Goal: Information Seeking & Learning: Find specific fact

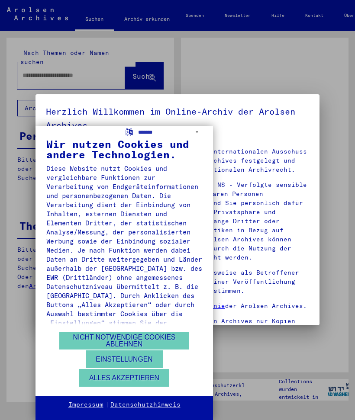
click at [159, 350] on button "Nicht notwendige Cookies ablehnen" at bounding box center [124, 341] width 130 height 18
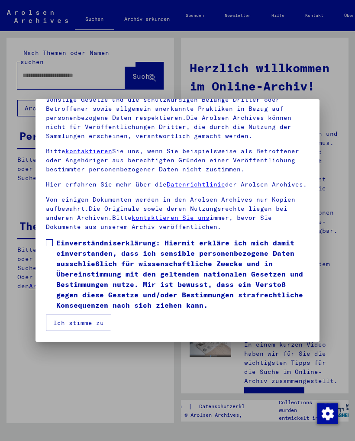
scroll to position [101, 0]
click at [52, 243] on span at bounding box center [49, 242] width 7 height 7
click at [87, 324] on button "Ich stimme zu" at bounding box center [78, 323] width 65 height 16
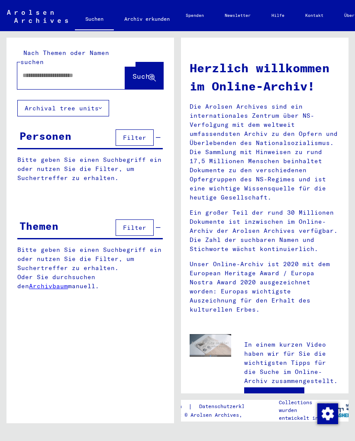
click at [131, 134] on span "Filter" at bounding box center [134, 138] width 23 height 8
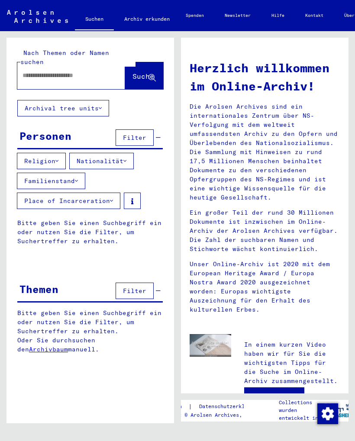
click at [65, 71] on input "text" at bounding box center [61, 75] width 77 height 9
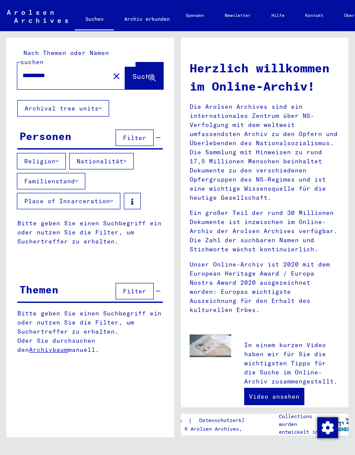
type input "**********"
click at [139, 72] on span "Suche" at bounding box center [143, 76] width 22 height 9
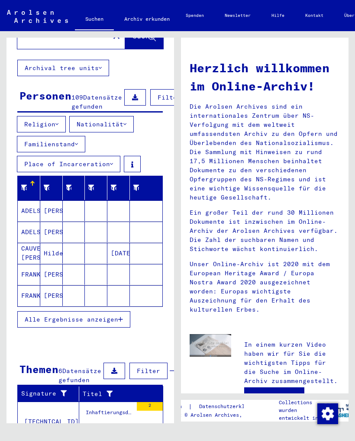
scroll to position [41, 0]
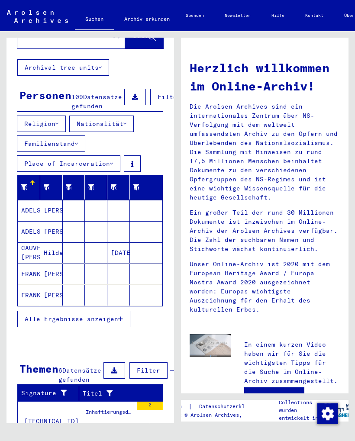
click at [81, 319] on span "Alle Ergebnisse anzeigen" at bounding box center [72, 319] width 94 height 8
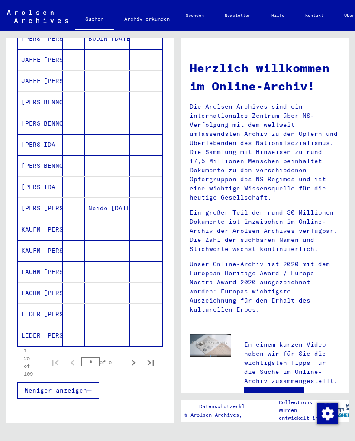
scroll to position [425, 0]
click at [133, 362] on icon "Next page" at bounding box center [134, 363] width 4 height 6
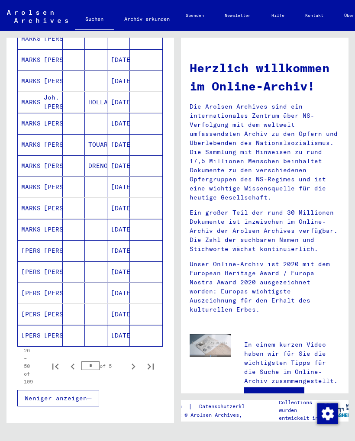
click at [138, 368] on icon "Next page" at bounding box center [133, 367] width 12 height 12
type input "*"
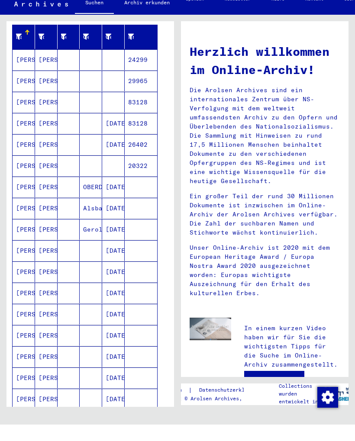
scroll to position [175, 5]
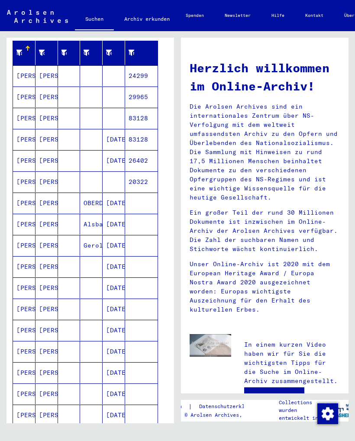
click at [32, 241] on mat-cell "[PERSON_NAME]" at bounding box center [24, 245] width 23 height 21
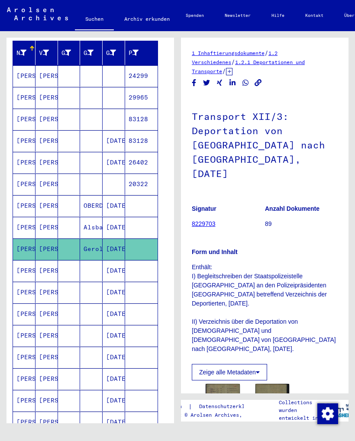
click at [27, 77] on mat-cell "[PERSON_NAME]" at bounding box center [24, 75] width 23 height 21
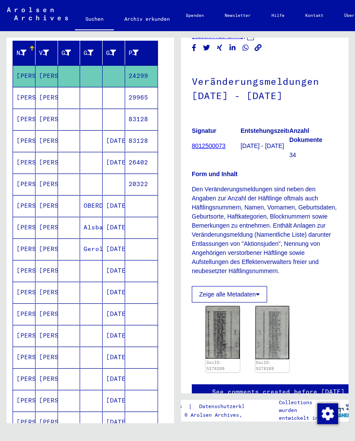
scroll to position [33, 0]
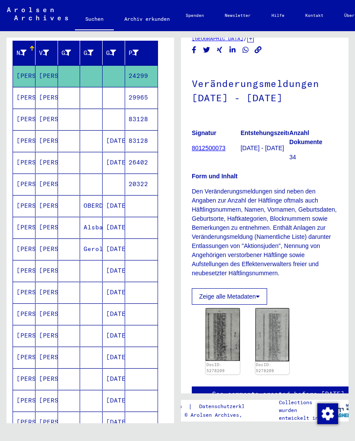
click at [29, 94] on mat-cell "[PERSON_NAME]" at bounding box center [24, 97] width 23 height 21
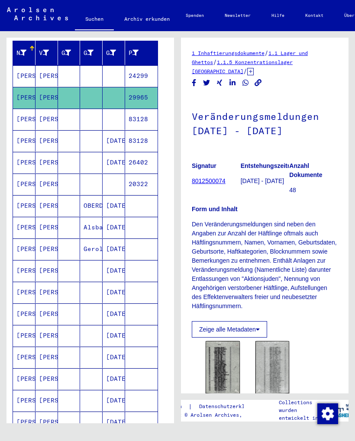
click at [23, 122] on mat-cell "[PERSON_NAME]" at bounding box center [24, 119] width 23 height 21
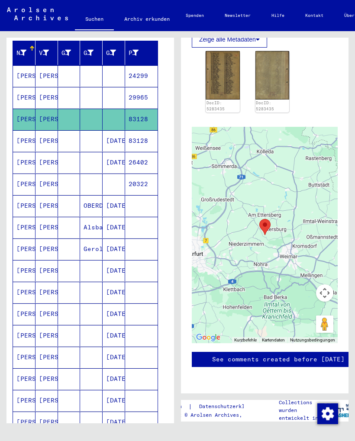
scroll to position [300, 0]
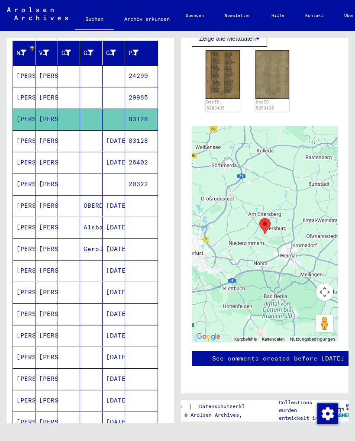
click at [26, 139] on mat-cell "[PERSON_NAME]" at bounding box center [24, 140] width 23 height 21
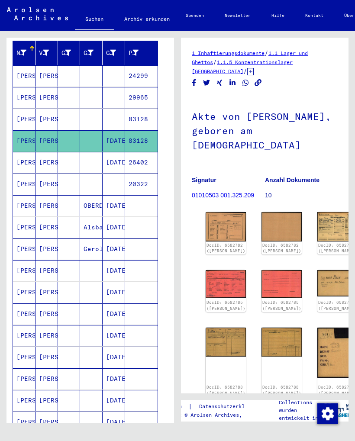
click at [42, 160] on mat-cell "[PERSON_NAME]" at bounding box center [47, 162] width 23 height 21
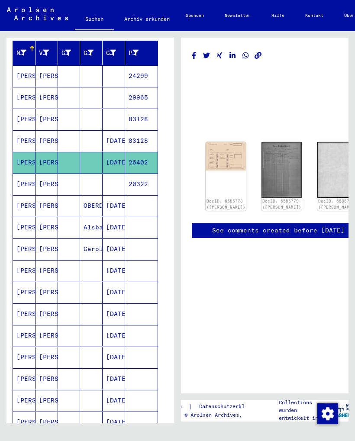
click at [29, 180] on mat-cell "[PERSON_NAME]" at bounding box center [24, 184] width 23 height 21
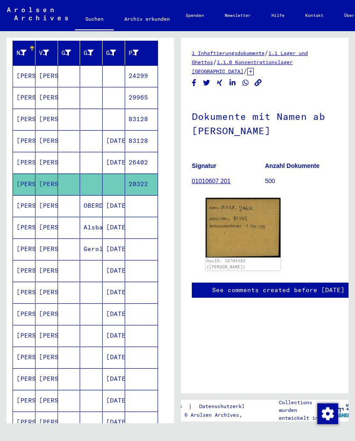
click at [26, 201] on mat-cell "[PERSON_NAME]" at bounding box center [24, 205] width 23 height 21
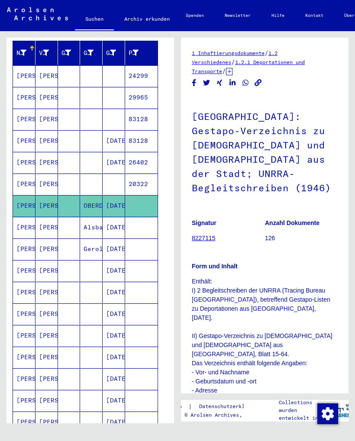
click at [26, 223] on mat-cell "[PERSON_NAME]" at bounding box center [24, 227] width 23 height 21
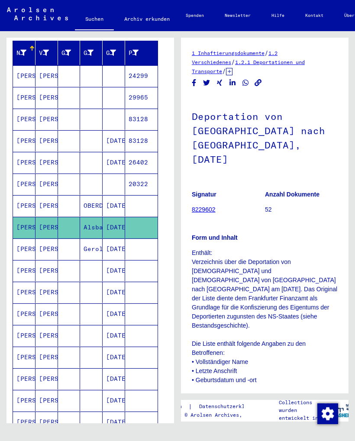
click at [28, 247] on mat-cell "[PERSON_NAME]" at bounding box center [24, 249] width 23 height 21
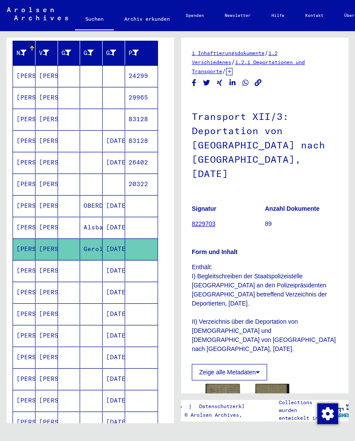
click at [24, 269] on mat-cell "[PERSON_NAME]" at bounding box center [24, 270] width 23 height 21
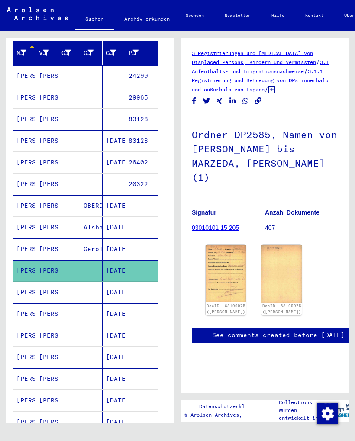
click at [26, 287] on mat-cell "[PERSON_NAME]" at bounding box center [24, 292] width 23 height 21
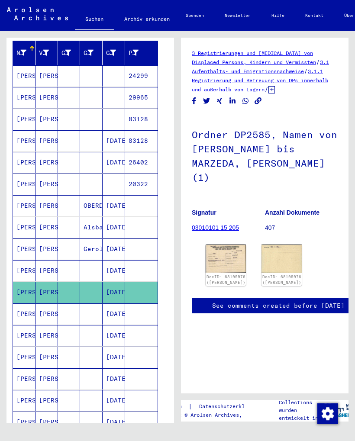
scroll to position [27, 0]
click at [30, 310] on mat-cell "[PERSON_NAME]" at bounding box center [24, 314] width 23 height 21
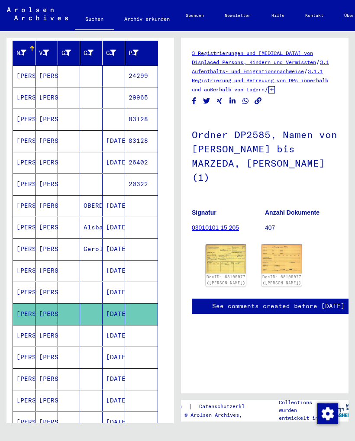
click at [28, 333] on mat-cell "[PERSON_NAME]" at bounding box center [24, 335] width 23 height 21
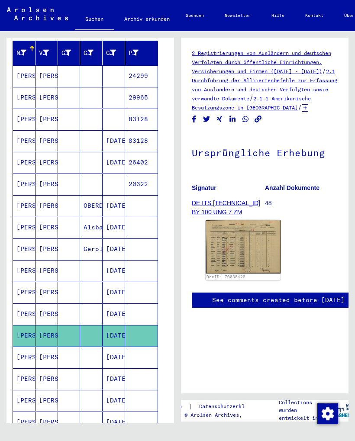
scroll to position [-5, -1]
click at [26, 359] on mat-cell "[PERSON_NAME]" at bounding box center [24, 357] width 23 height 21
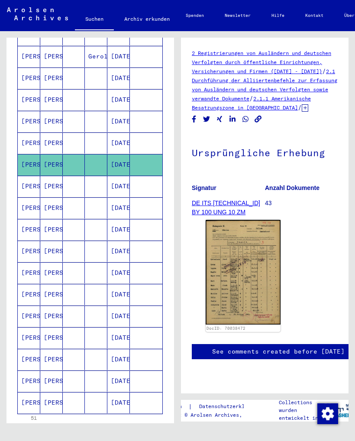
click at [30, 187] on mat-cell "[PERSON_NAME]" at bounding box center [29, 186] width 23 height 21
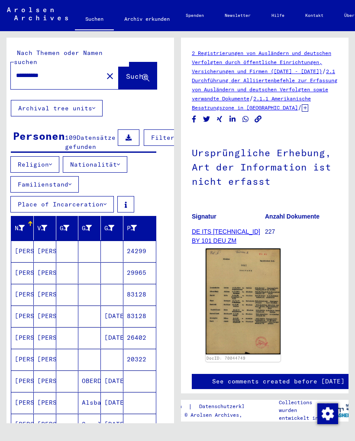
click at [103, 200] on button "Place of Incarceration" at bounding box center [61, 204] width 103 height 16
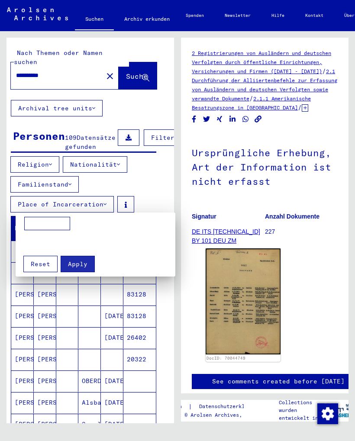
click at [71, 206] on div at bounding box center [177, 220] width 355 height 441
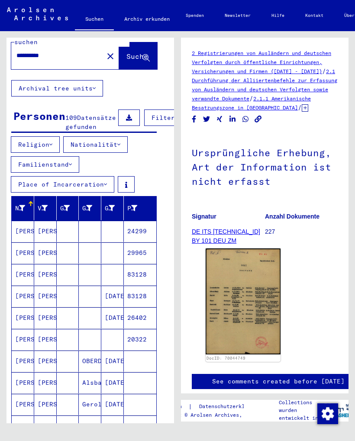
scroll to position [20, 6]
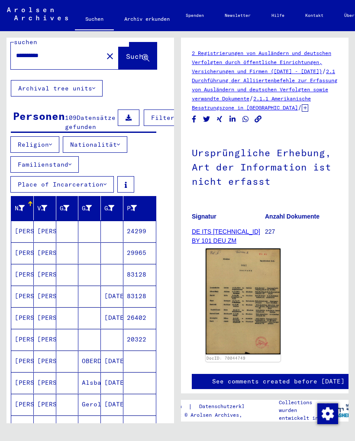
click at [42, 145] on button "Religion" at bounding box center [34, 144] width 49 height 16
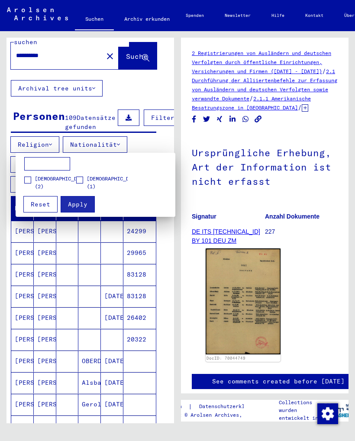
click at [31, 178] on label "[DEMOGRAPHIC_DATA] (2)" at bounding box center [56, 183] width 65 height 16
click at [85, 203] on span "Apply" at bounding box center [77, 204] width 19 height 8
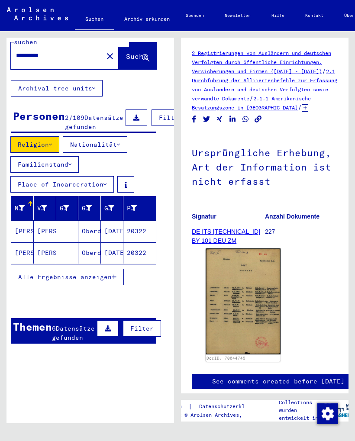
click at [61, 271] on button "Alle Ergebnisse anzeigen" at bounding box center [67, 277] width 113 height 16
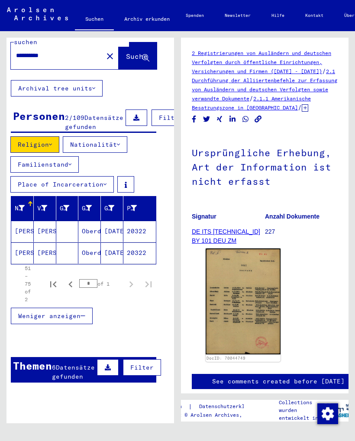
click at [30, 230] on mat-cell "[PERSON_NAME]" at bounding box center [22, 231] width 23 height 21
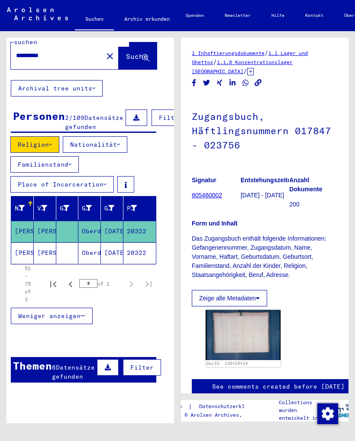
click at [27, 249] on mat-cell "[PERSON_NAME]" at bounding box center [22, 252] width 23 height 21
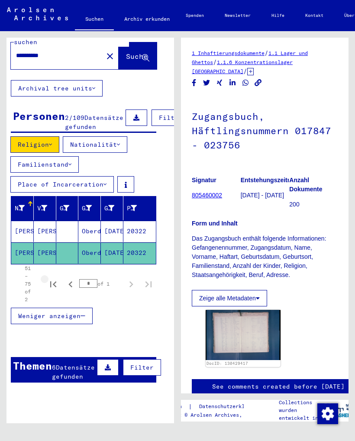
click at [58, 287] on icon "First page" at bounding box center [53, 284] width 12 height 12
type input "*"
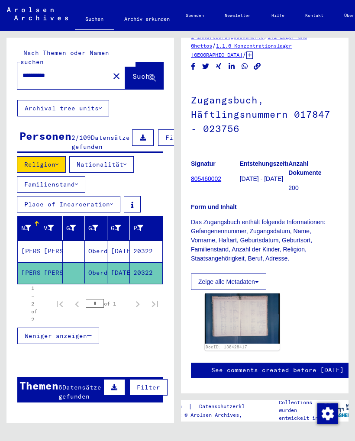
click at [78, 100] on button "Archival tree units" at bounding box center [63, 108] width 92 height 16
